Goal: Check status: Check status

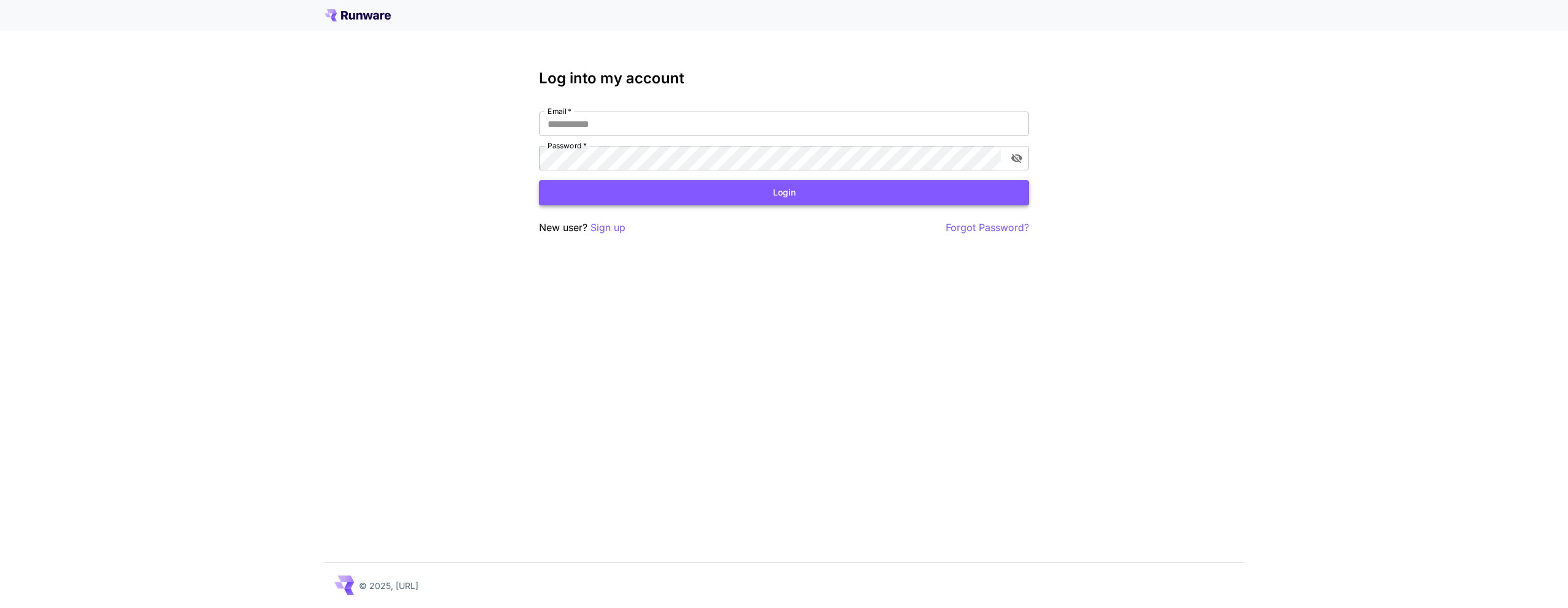
type input "**********"
click at [857, 191] on button "Login" at bounding box center [784, 192] width 490 height 25
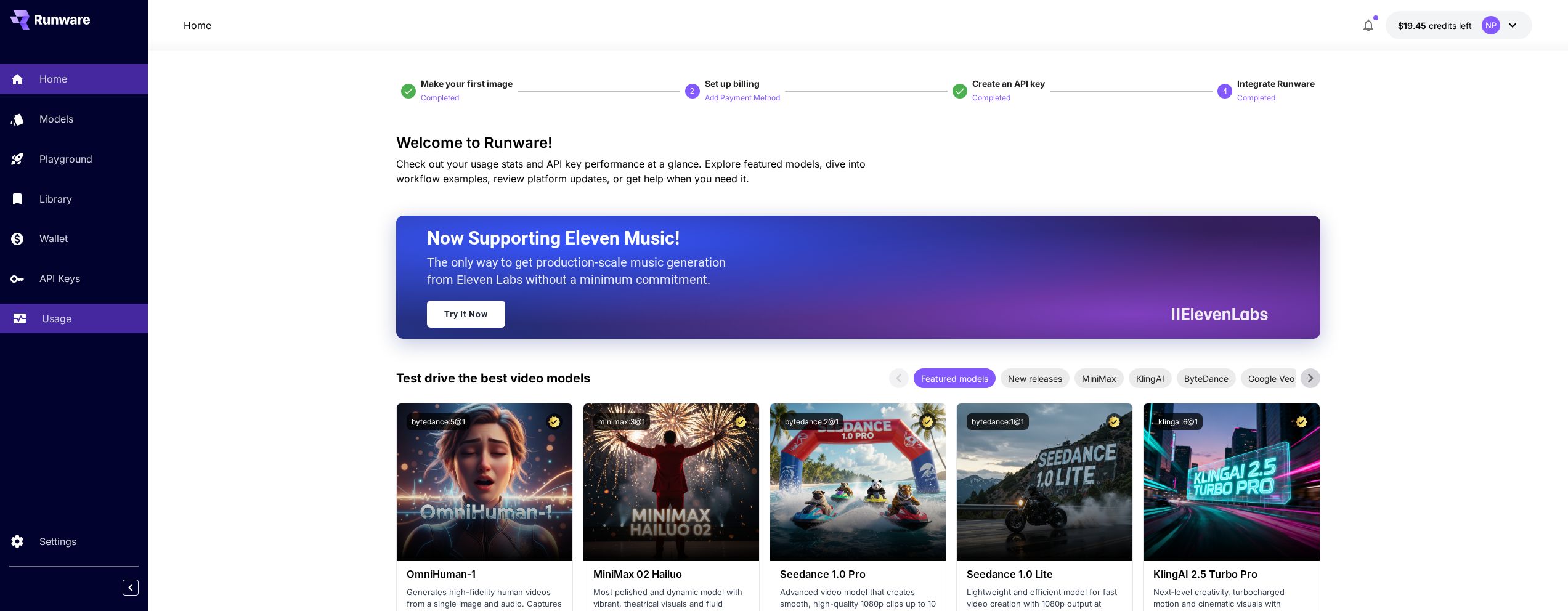
click at [83, 328] on link "Usage" at bounding box center [73, 318] width 148 height 30
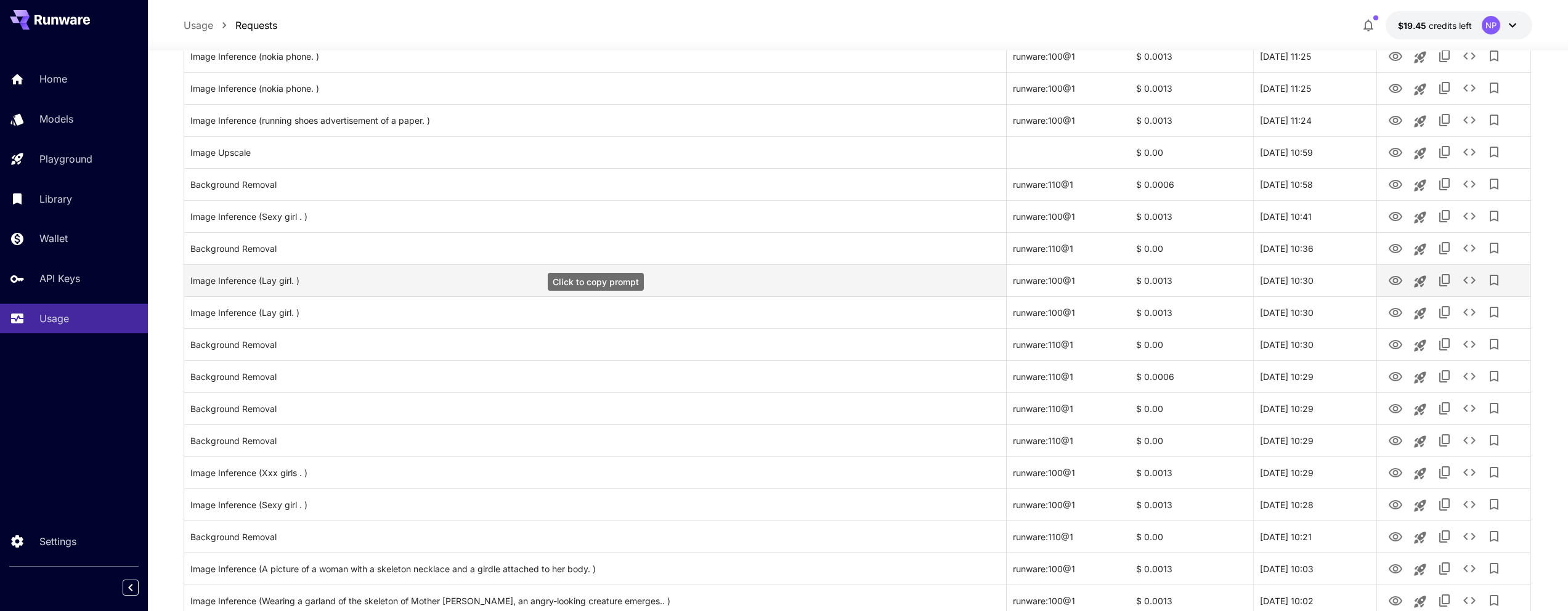
scroll to position [931, 0]
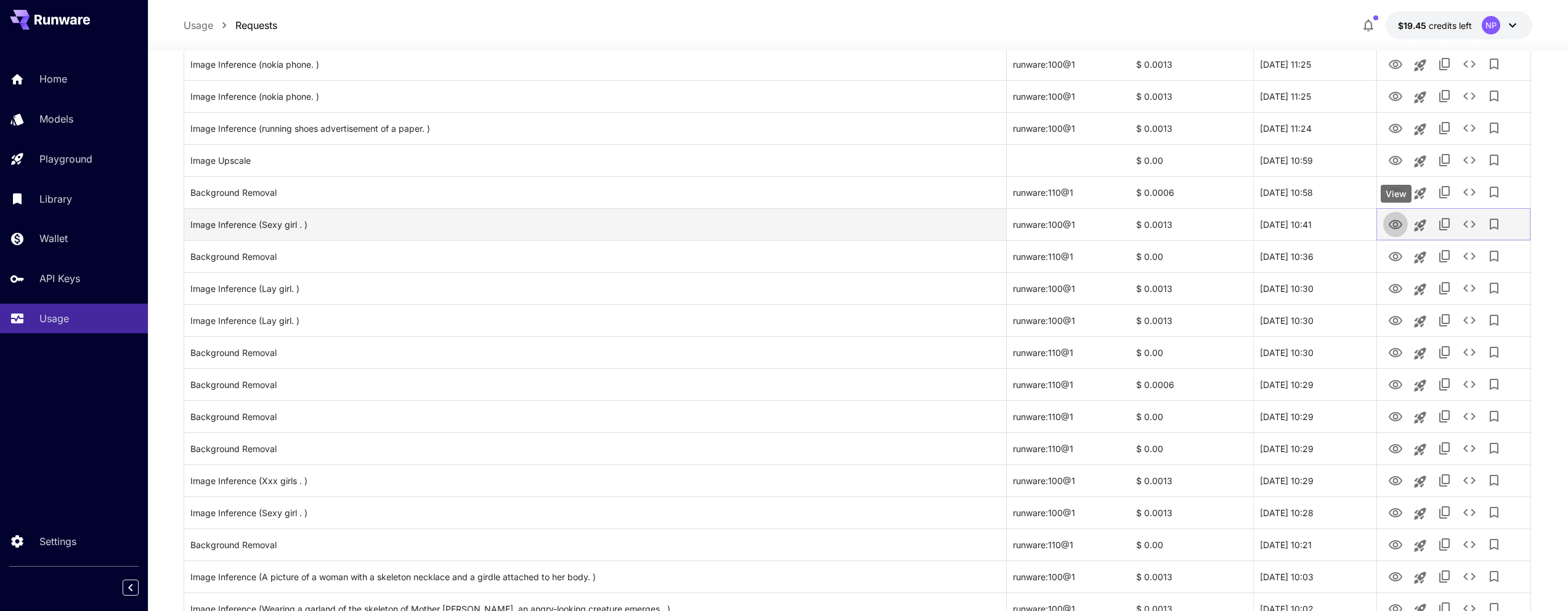
click at [1393, 223] on icon "View" at bounding box center [1396, 224] width 15 height 15
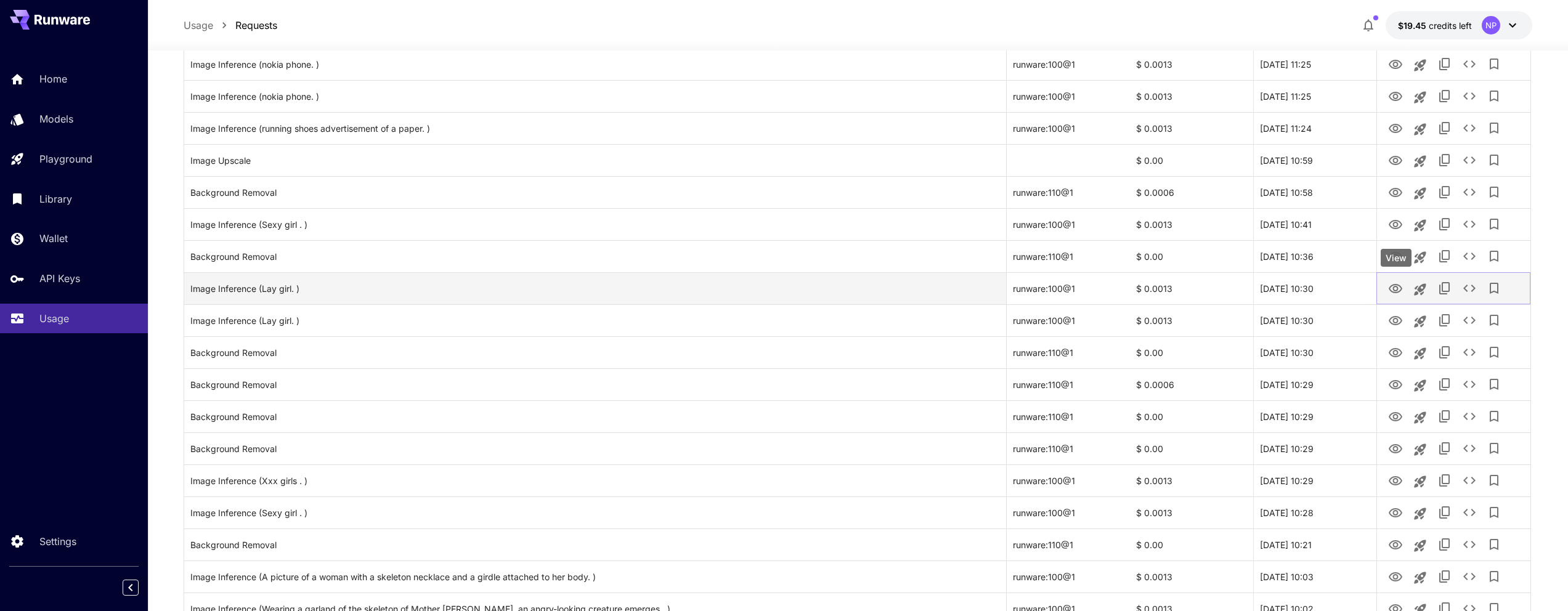
click at [1398, 286] on icon "View" at bounding box center [1396, 289] width 15 height 15
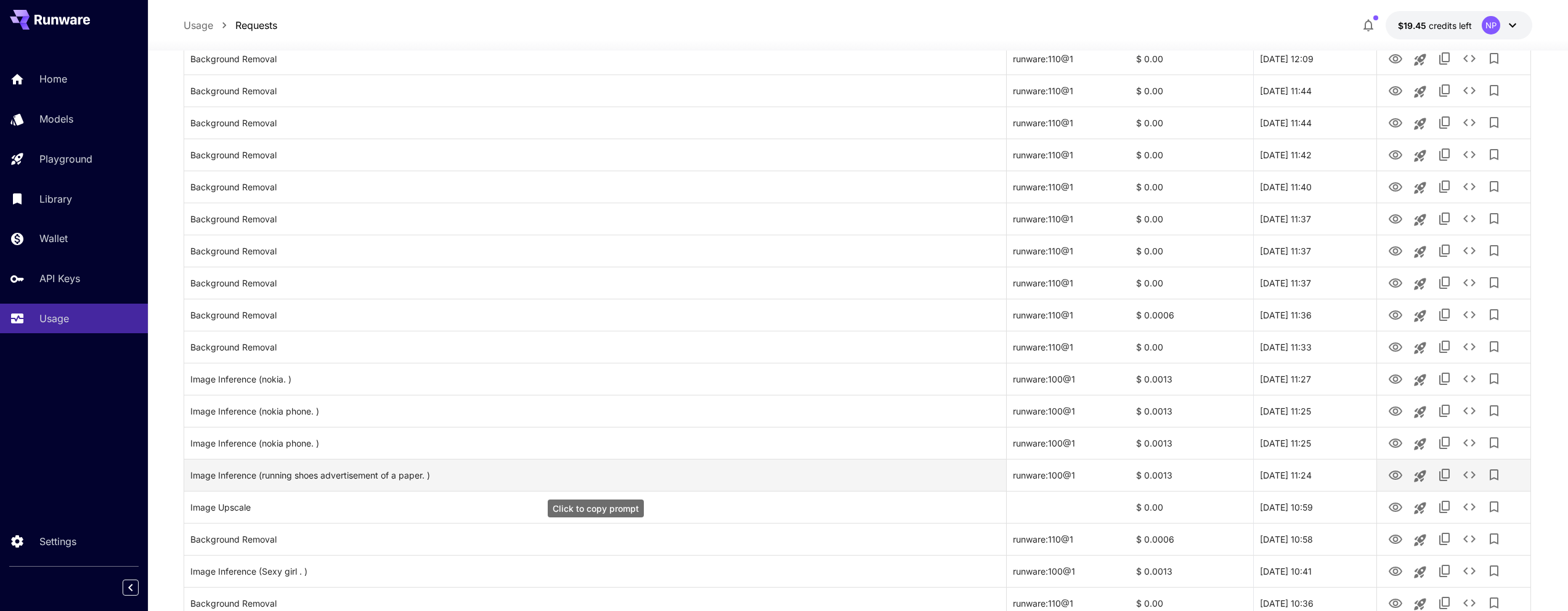
scroll to position [553, 0]
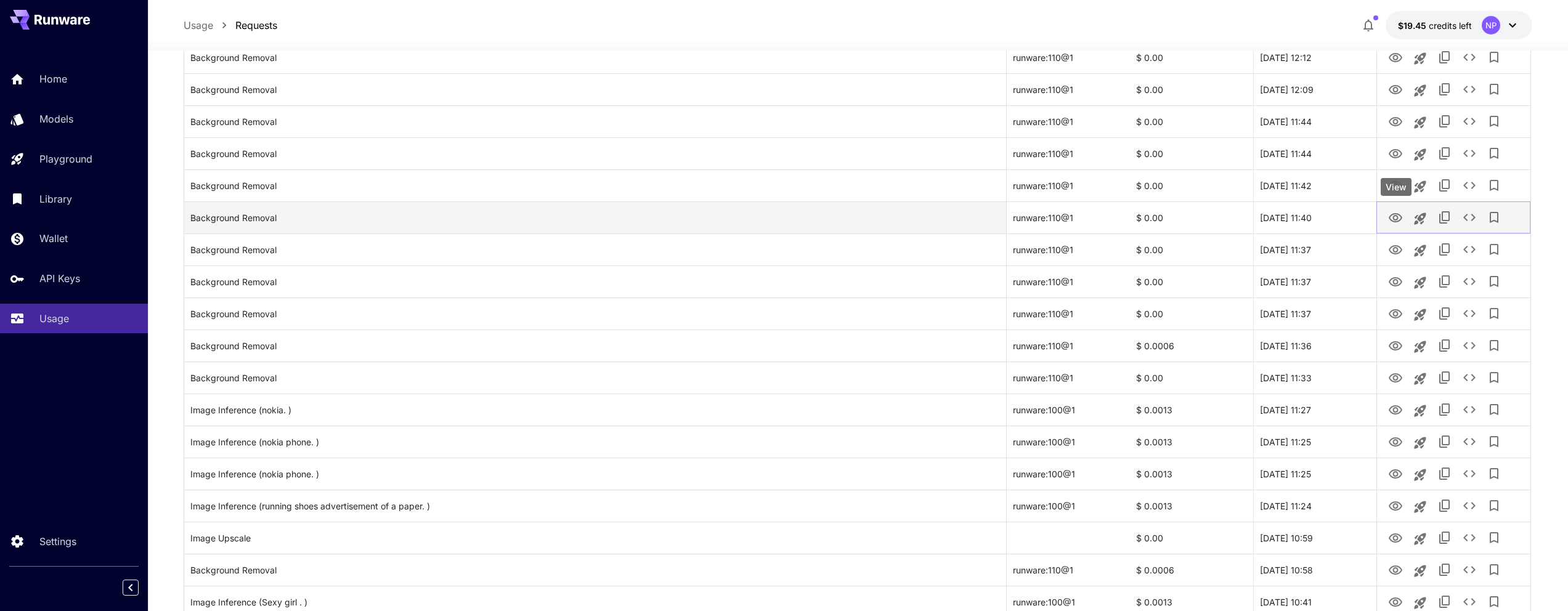
click at [1400, 219] on icon "View" at bounding box center [1396, 217] width 14 height 9
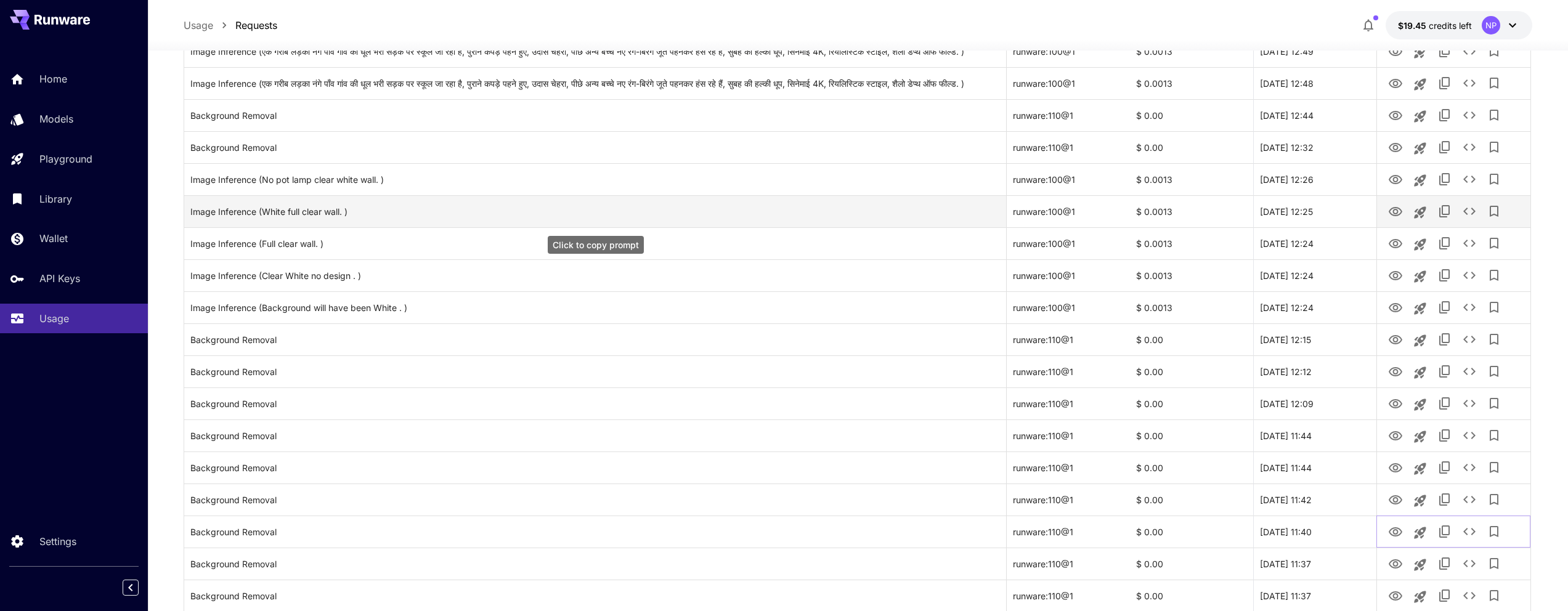
scroll to position [237, 0]
click at [1389, 215] on icon "View" at bounding box center [1396, 213] width 14 height 9
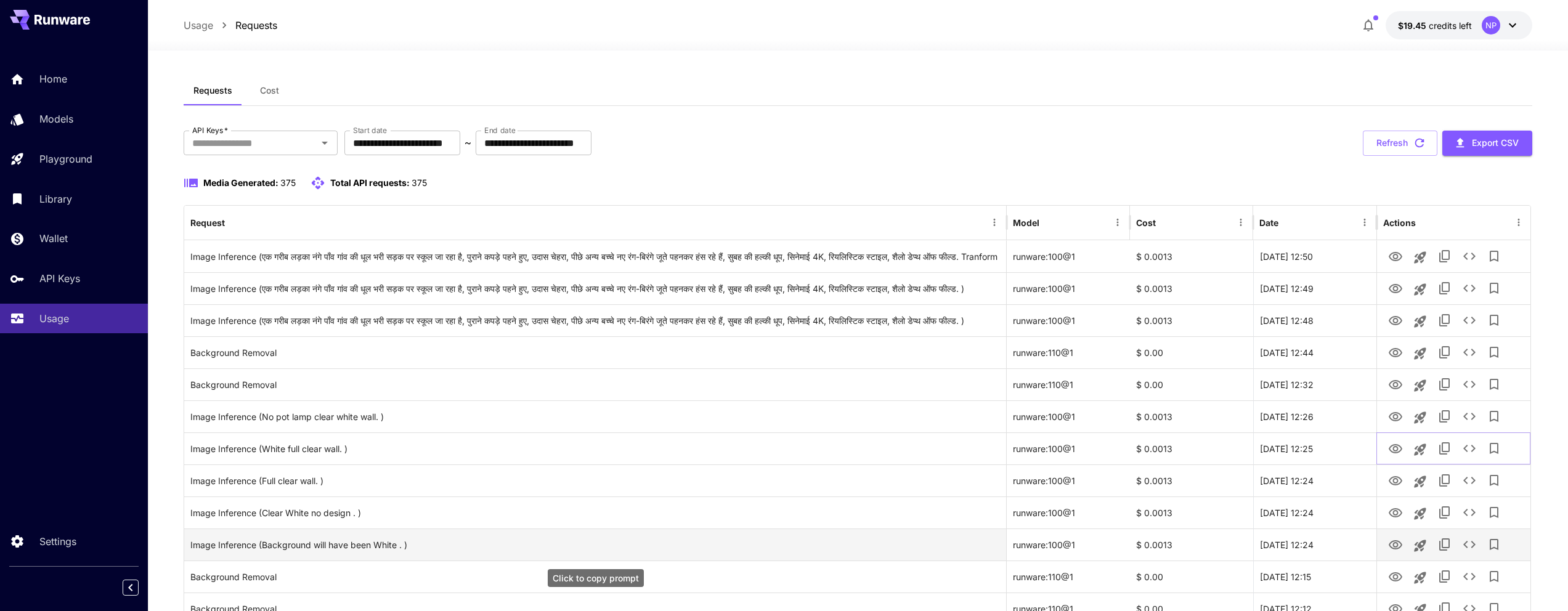
scroll to position [0, 0]
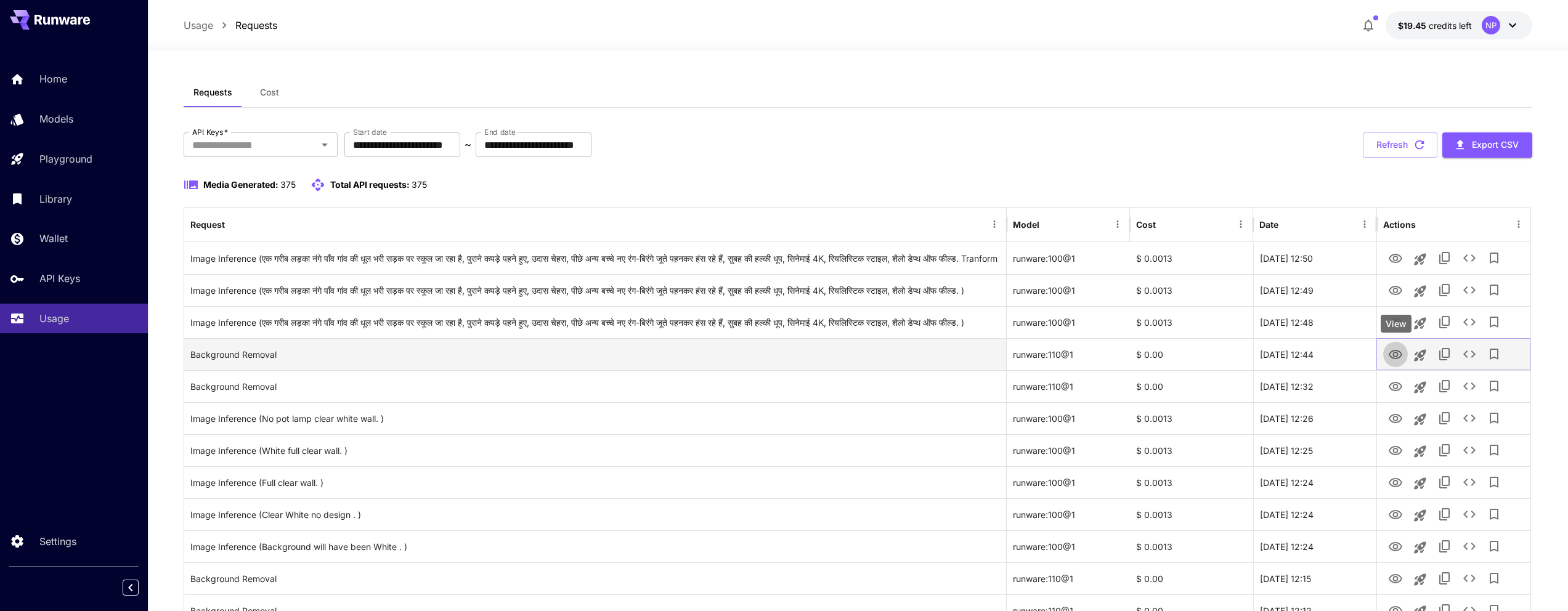
click at [1394, 351] on icon "View" at bounding box center [1396, 354] width 14 height 9
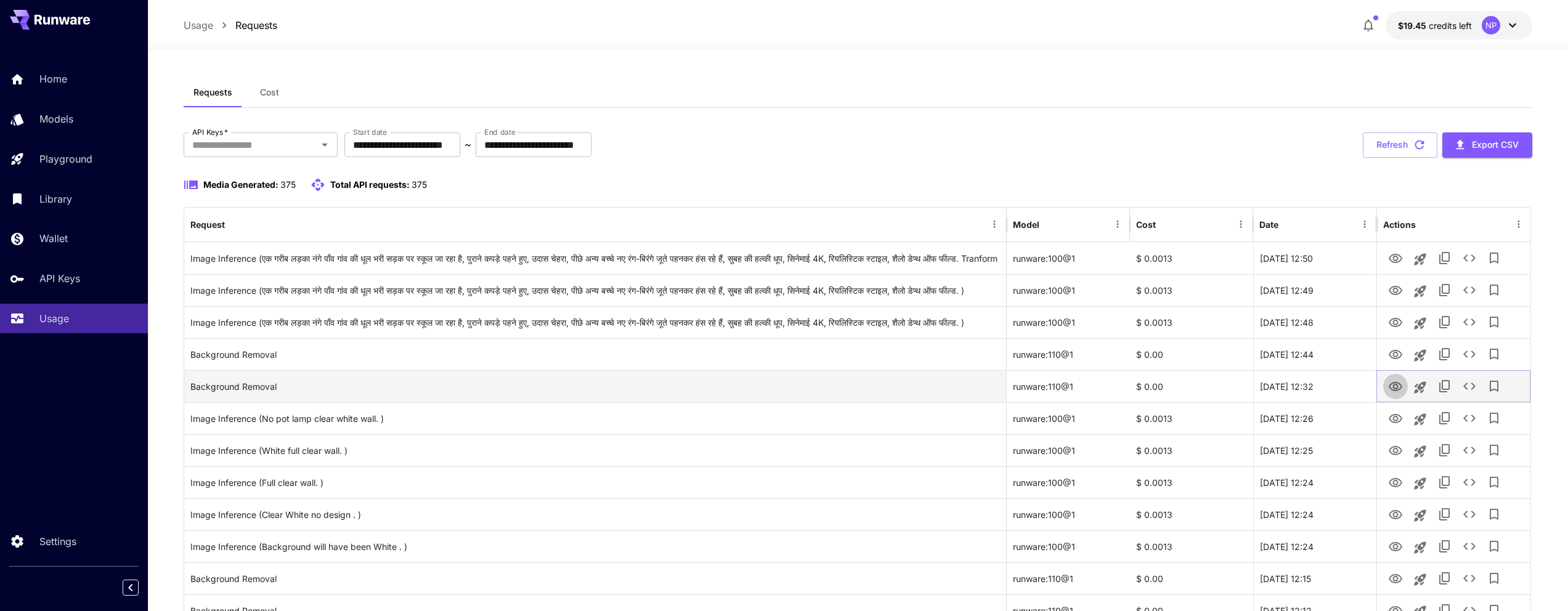
click at [1388, 388] on icon "View" at bounding box center [1396, 387] width 15 height 15
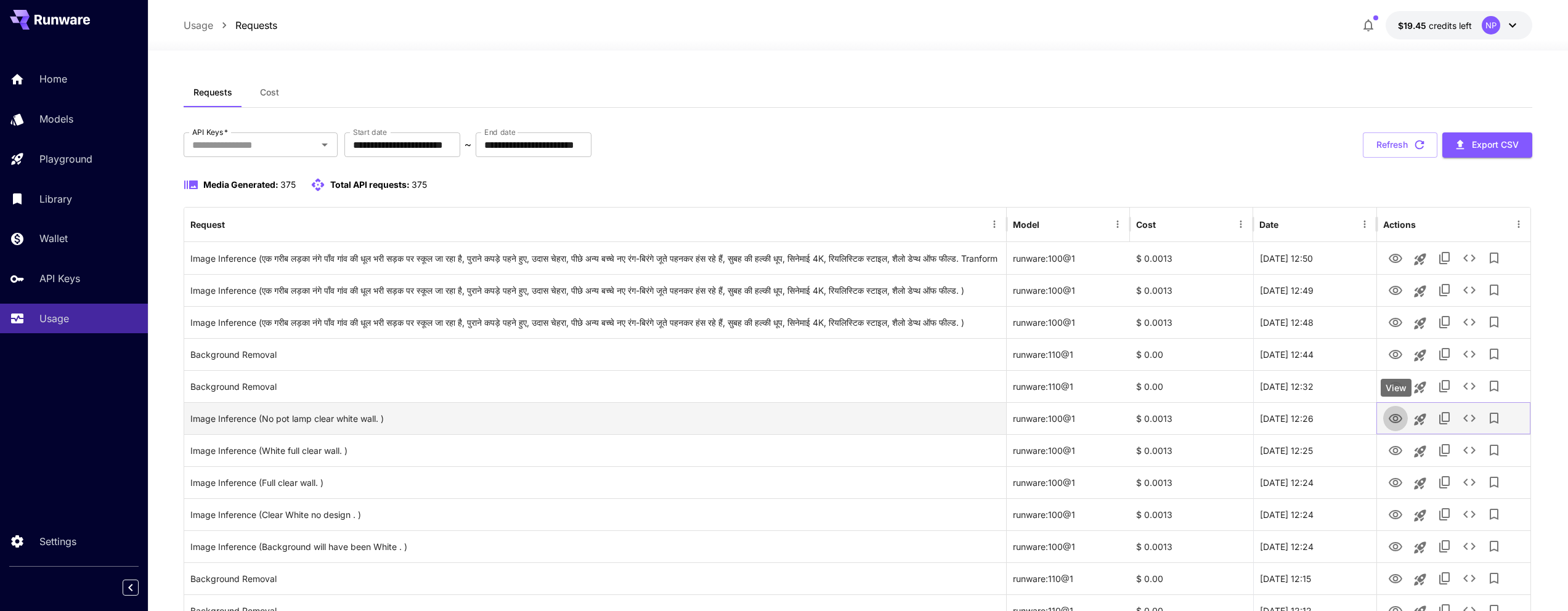
click at [1399, 418] on icon "View" at bounding box center [1396, 418] width 15 height 15
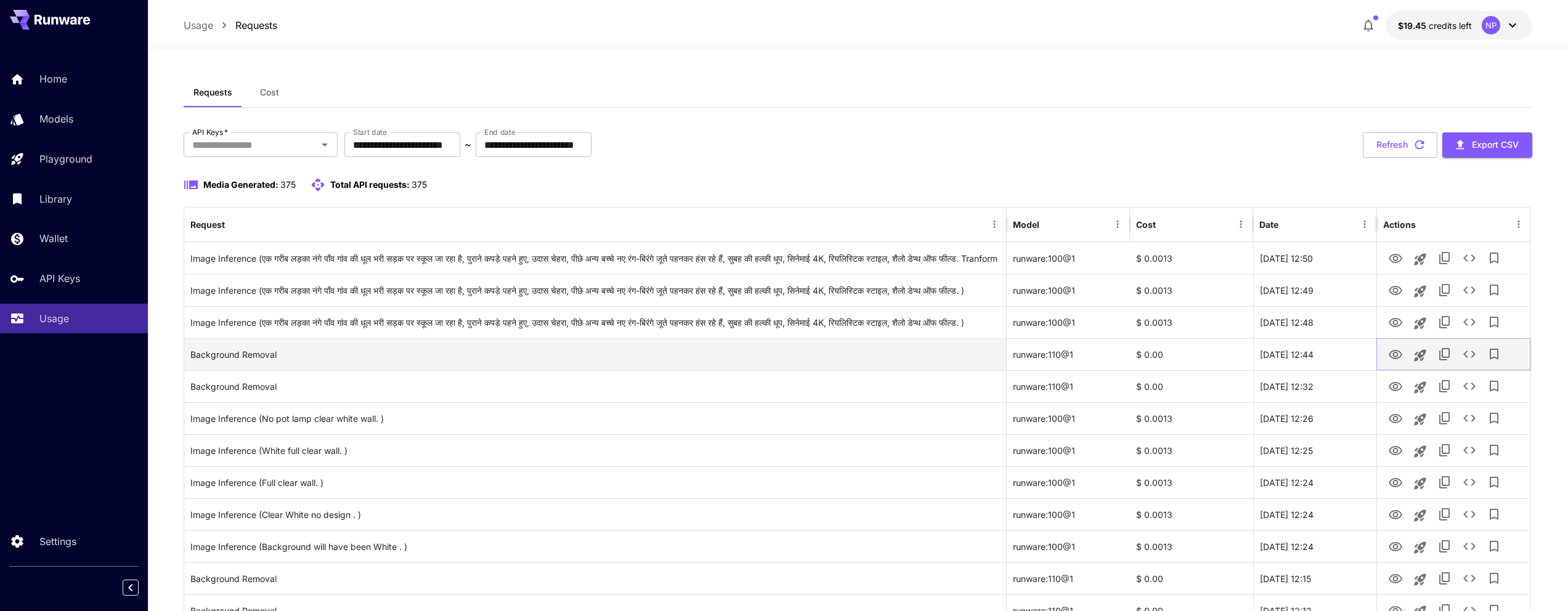
click at [1394, 341] on button "View" at bounding box center [1396, 353] width 24 height 25
click at [1397, 348] on icon "View" at bounding box center [1396, 355] width 15 height 15
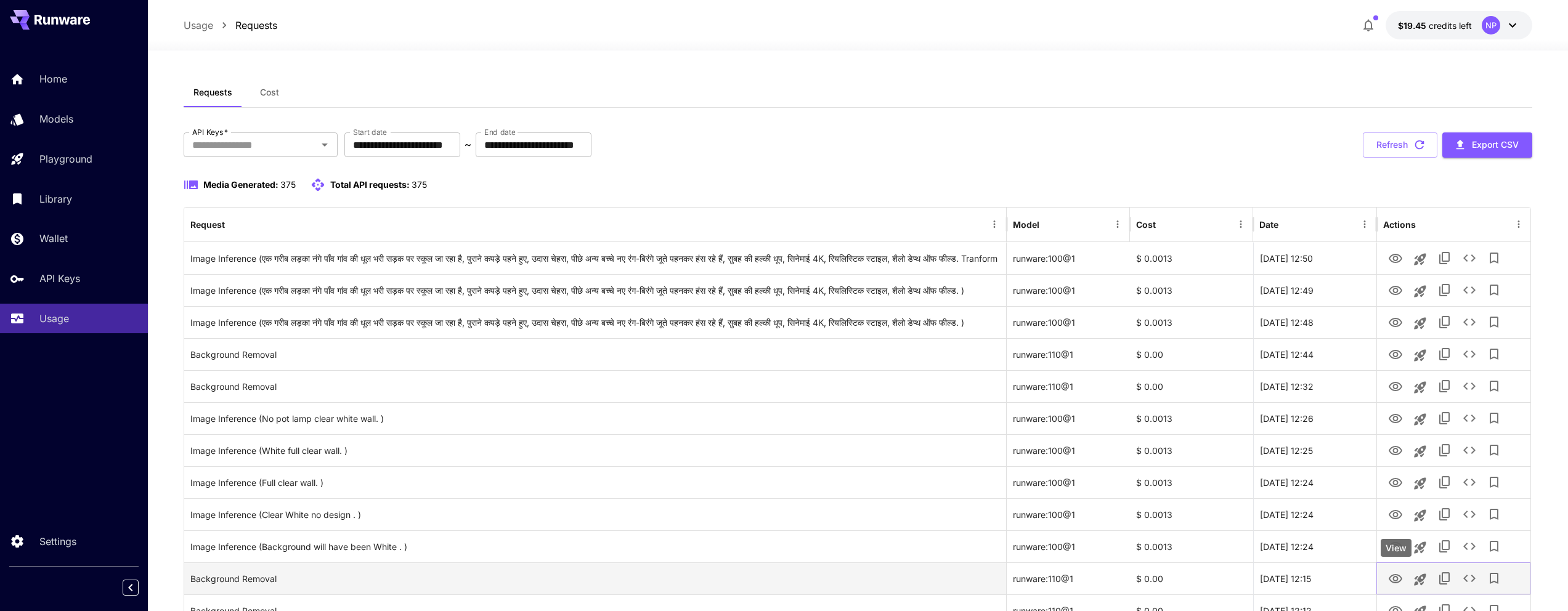
click at [1395, 582] on icon "View" at bounding box center [1396, 578] width 14 height 9
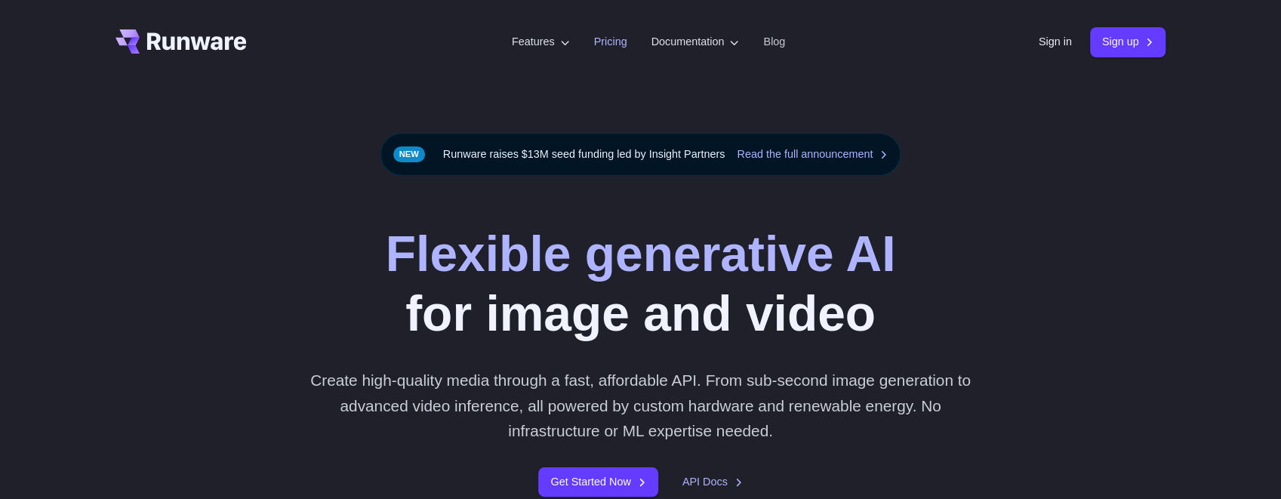
click at [598, 36] on link "Pricing" at bounding box center [610, 41] width 33 height 17
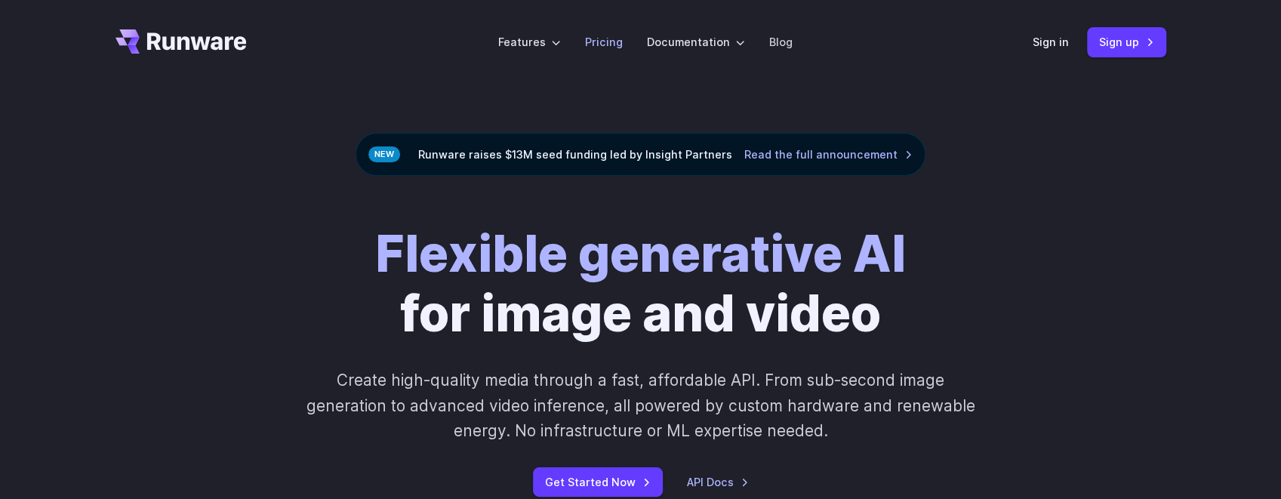
click at [625, 46] on li "Pricing" at bounding box center [604, 42] width 62 height 42
click at [608, 42] on link "Pricing" at bounding box center [604, 41] width 38 height 17
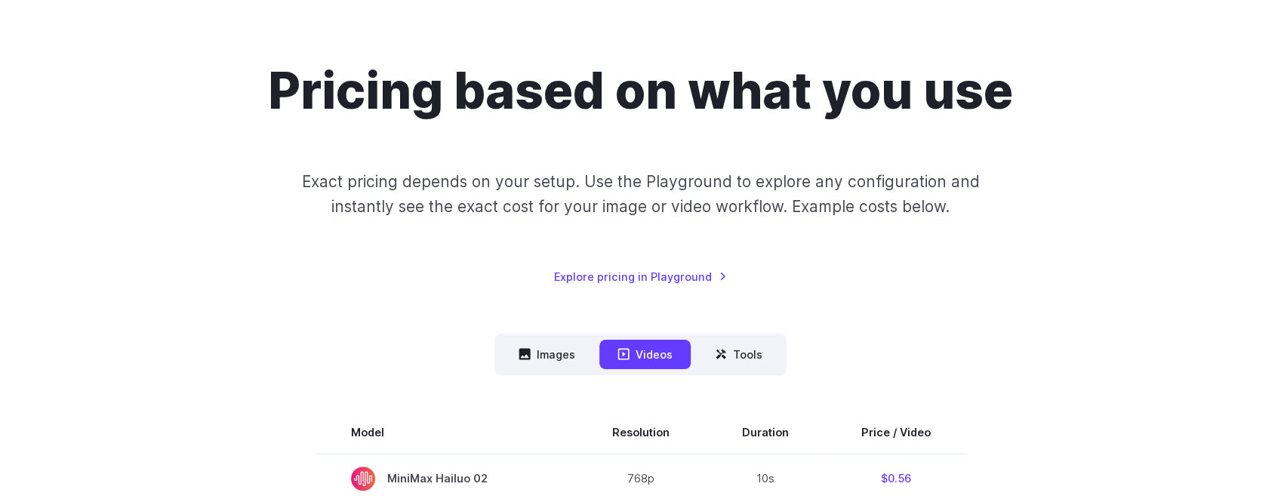
scroll to position [243, 0]
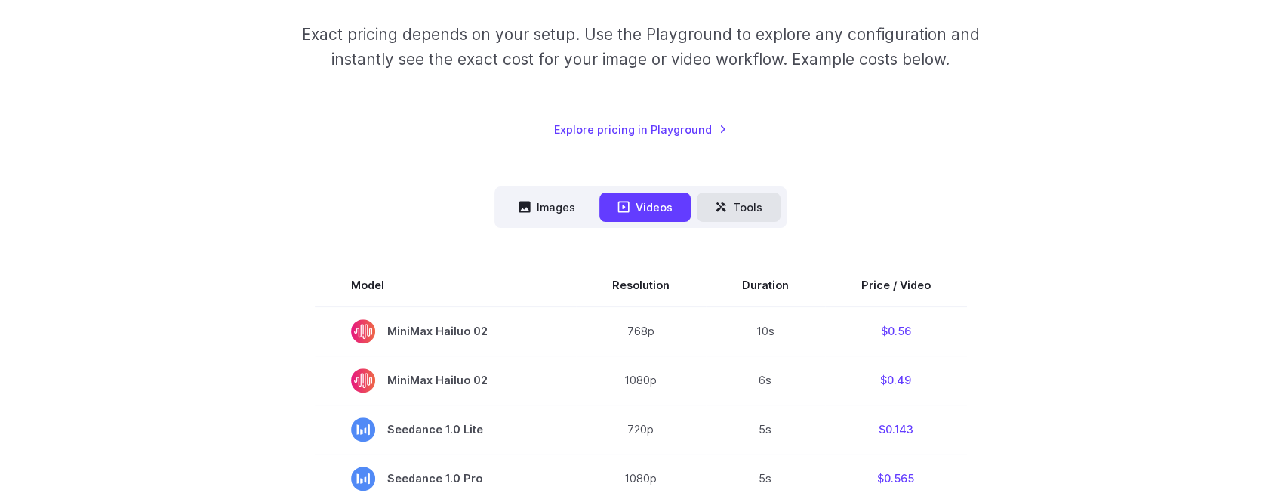
click at [761, 204] on button "Tools" at bounding box center [739, 207] width 84 height 29
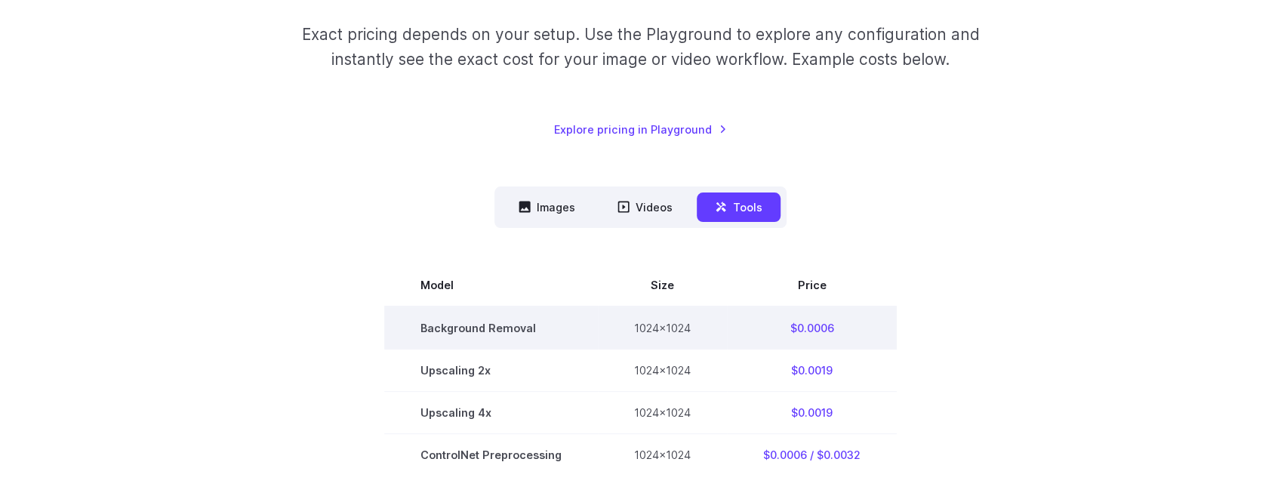
scroll to position [261, 0]
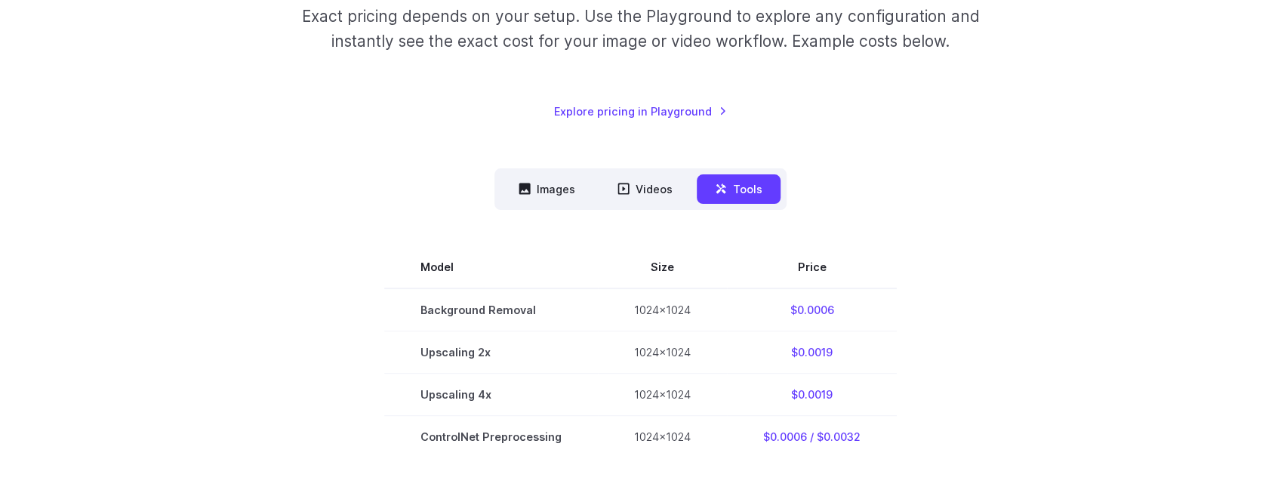
click at [299, 239] on div "Model Size Steps Price / Image FLUX.1 [schnell] 1024x1024 4 $0.0013 FLUX.1 [dev…" at bounding box center [641, 334] width 1051 height 248
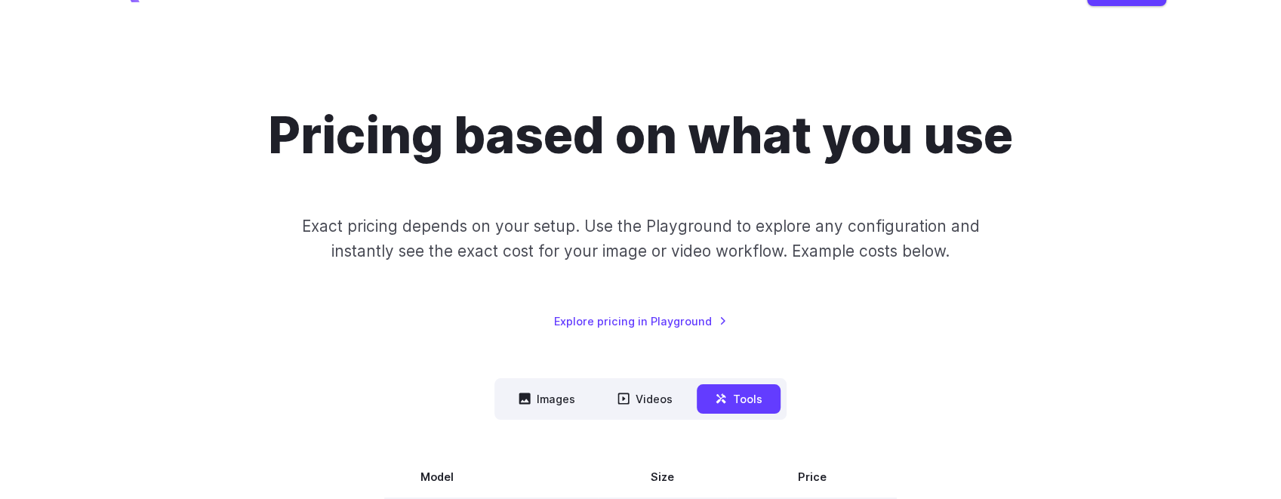
scroll to position [0, 0]
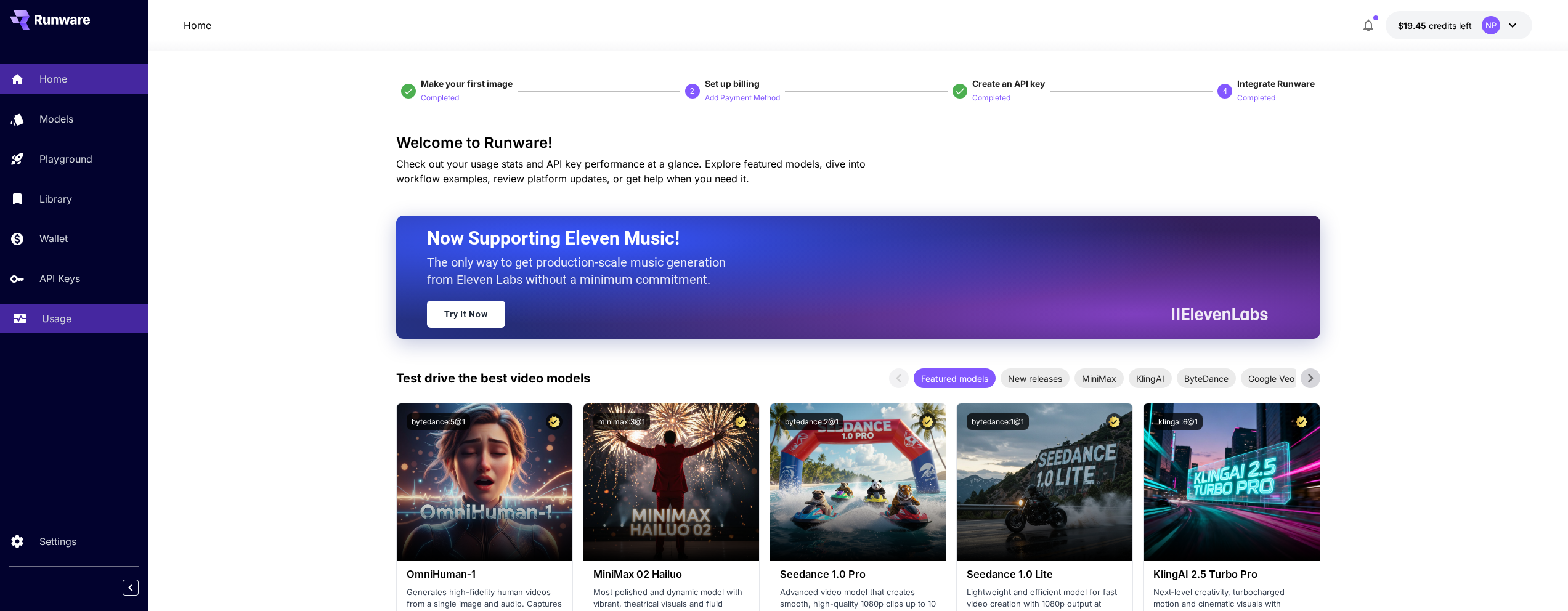
click at [91, 323] on div "Usage" at bounding box center [90, 318] width 96 height 15
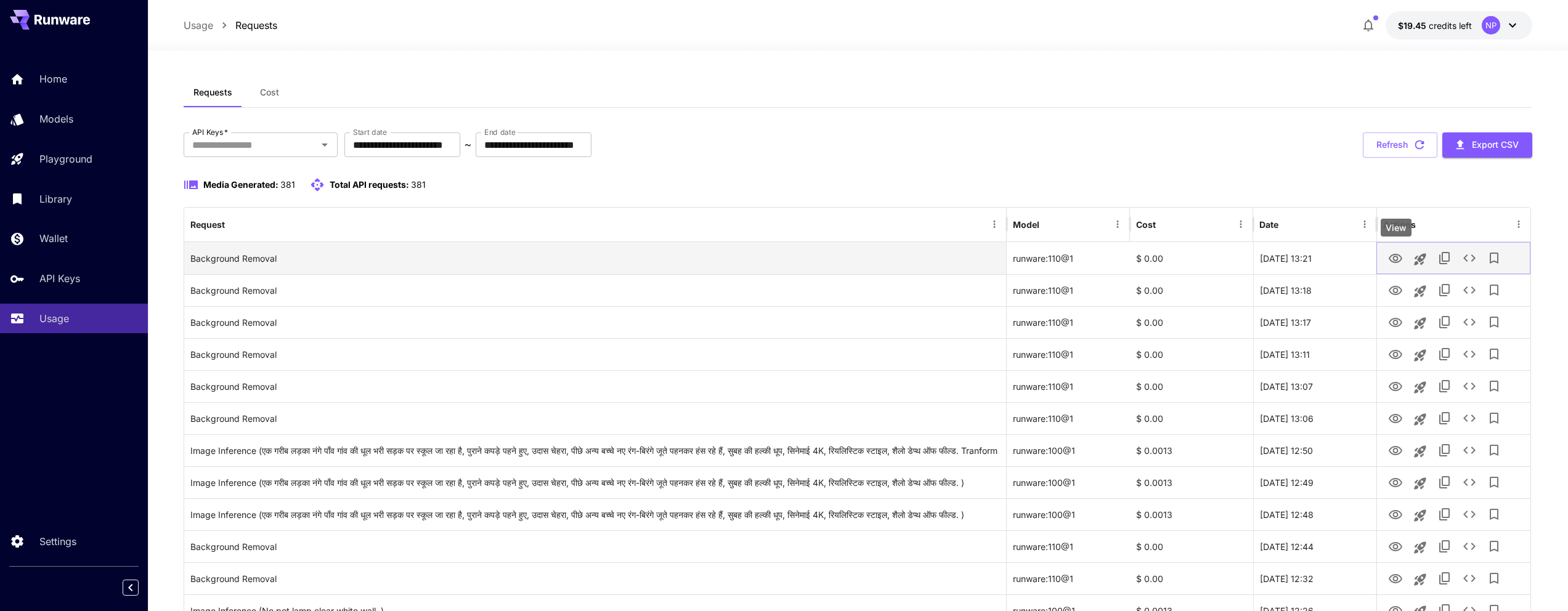
click at [1384, 255] on button "View" at bounding box center [1396, 257] width 24 height 25
click at [1387, 253] on button "View" at bounding box center [1396, 257] width 24 height 25
click at [1398, 257] on icon "View" at bounding box center [1396, 258] width 14 height 9
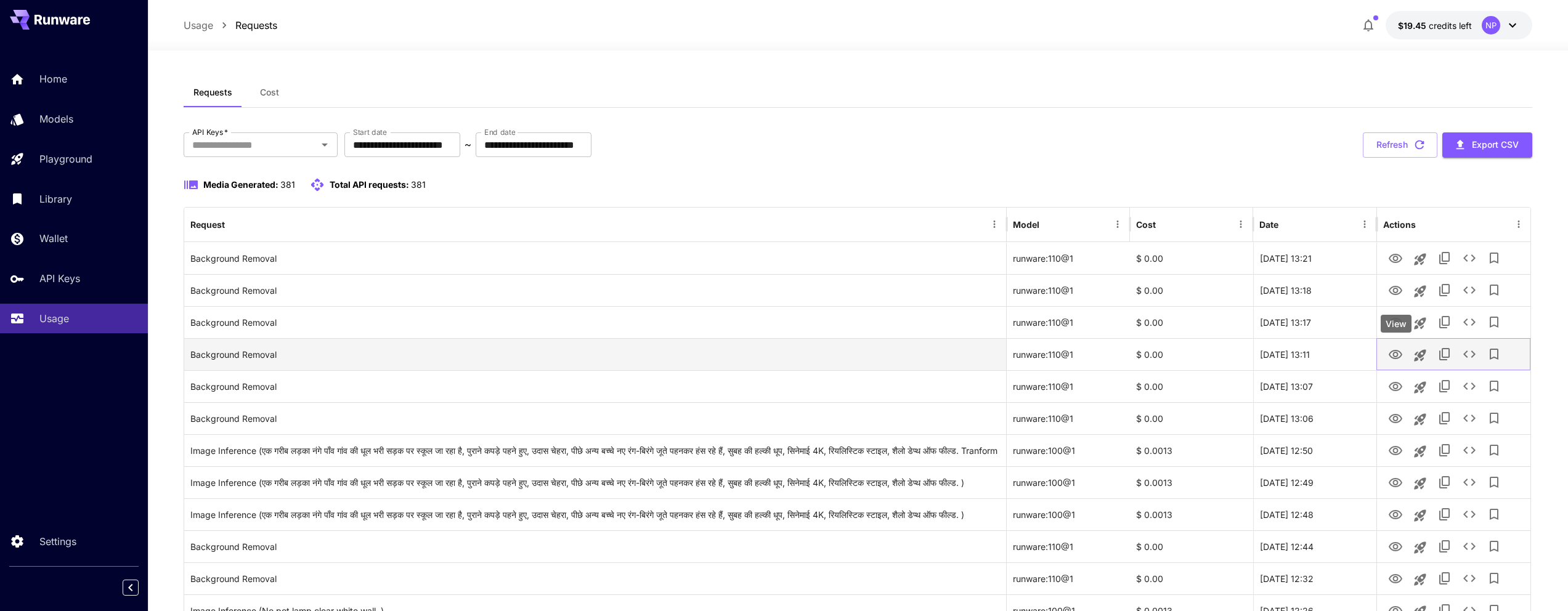
click at [1398, 348] on icon "View" at bounding box center [1396, 355] width 15 height 15
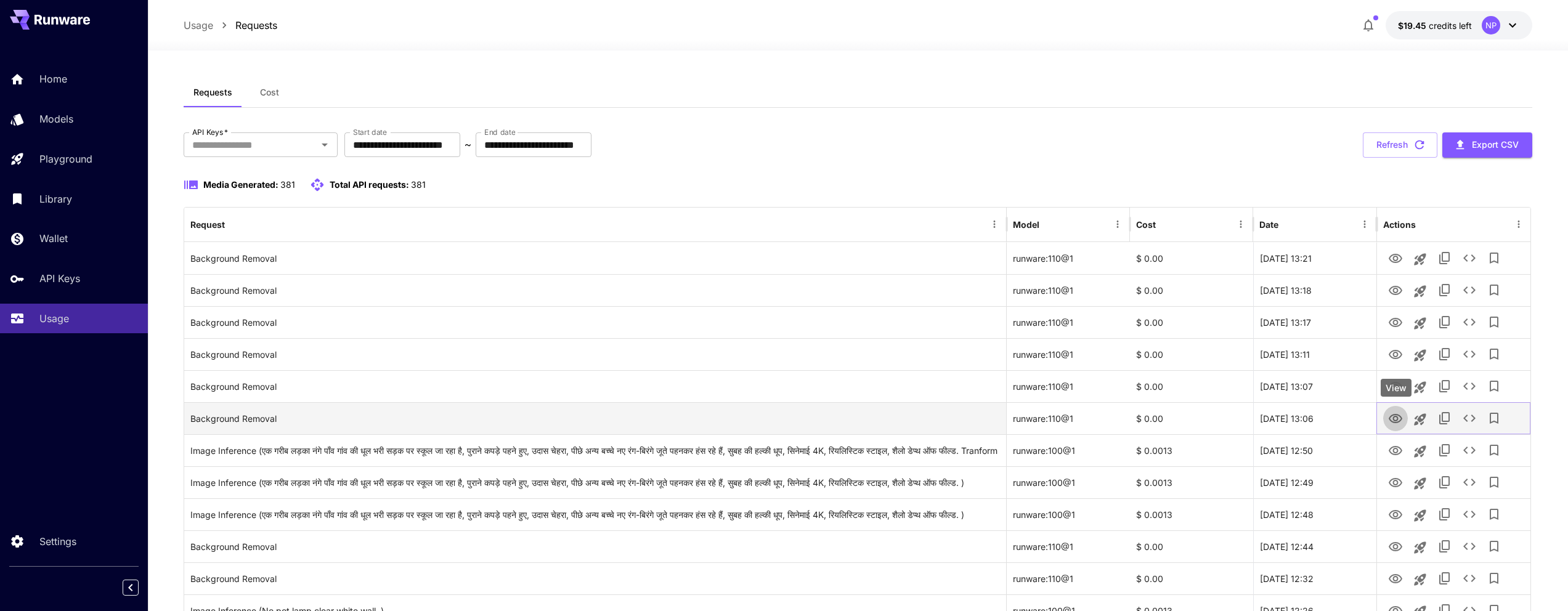
click at [1395, 414] on icon "View" at bounding box center [1396, 418] width 14 height 9
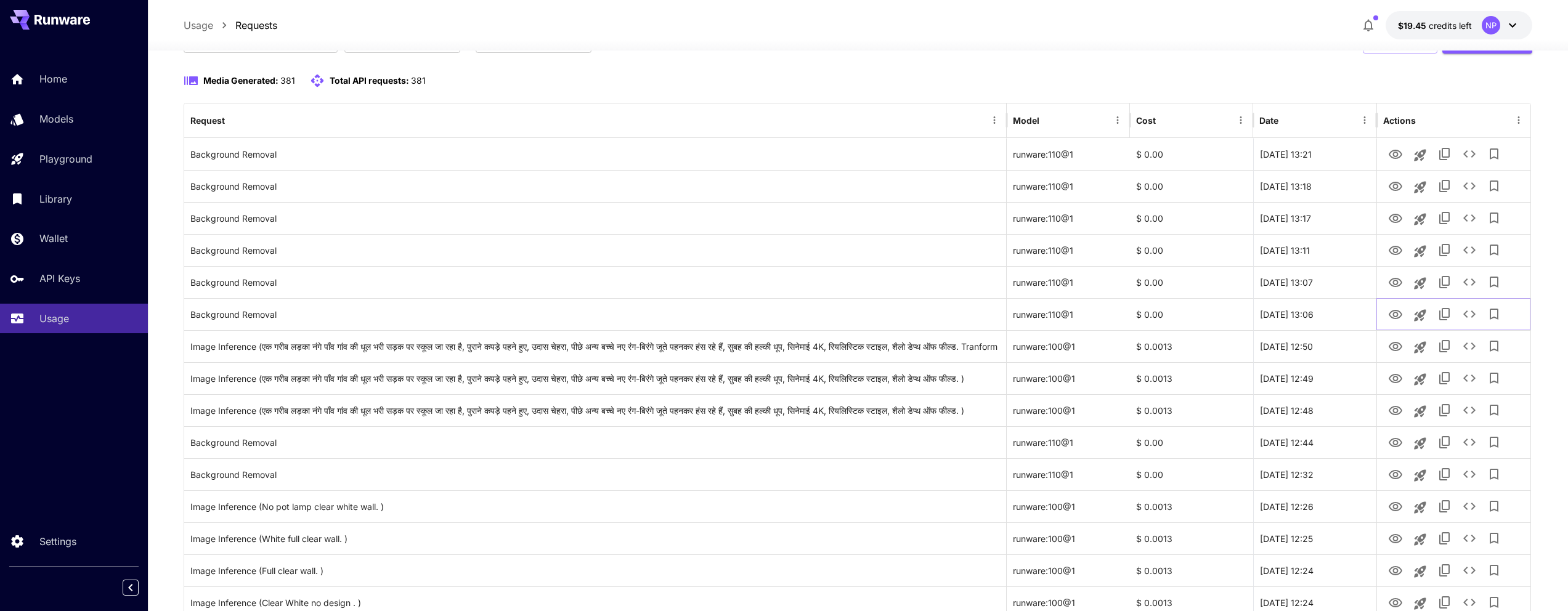
scroll to position [106, 0]
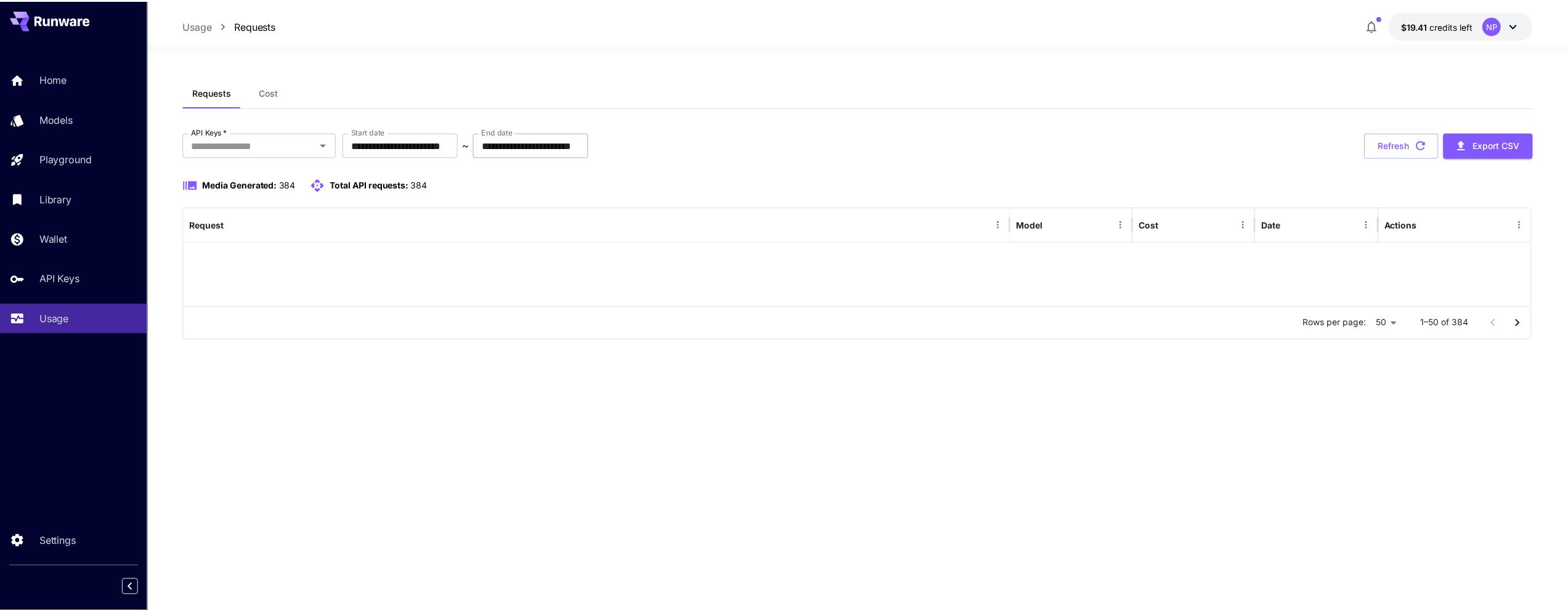
scroll to position [106, 0]
